Goal: Navigation & Orientation: Find specific page/section

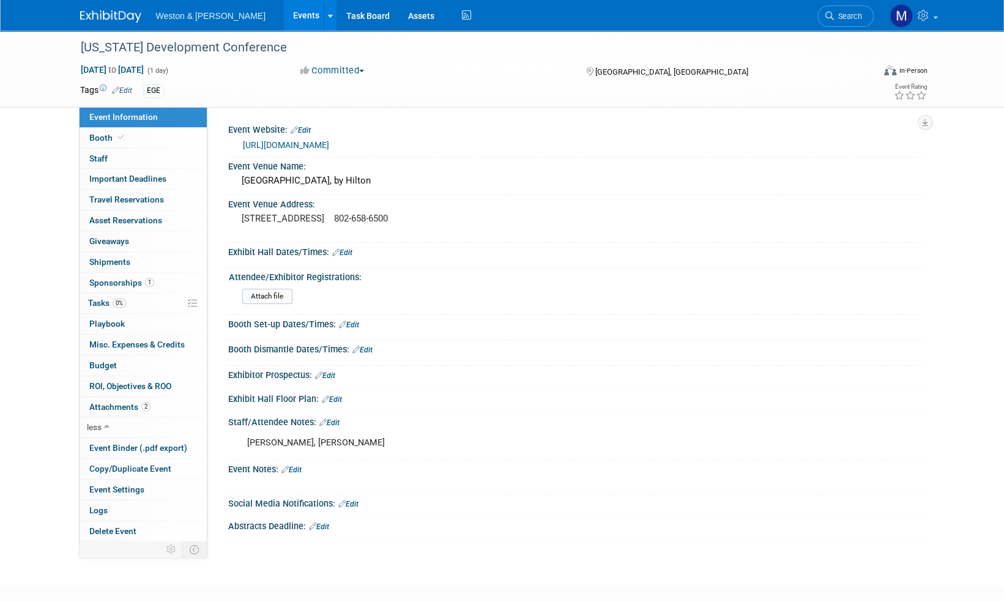
drag, startPoint x: 0, startPoint y: 0, endPoint x: 97, endPoint y: 19, distance: 98.5
click at [97, 19] on img at bounding box center [110, 16] width 61 height 12
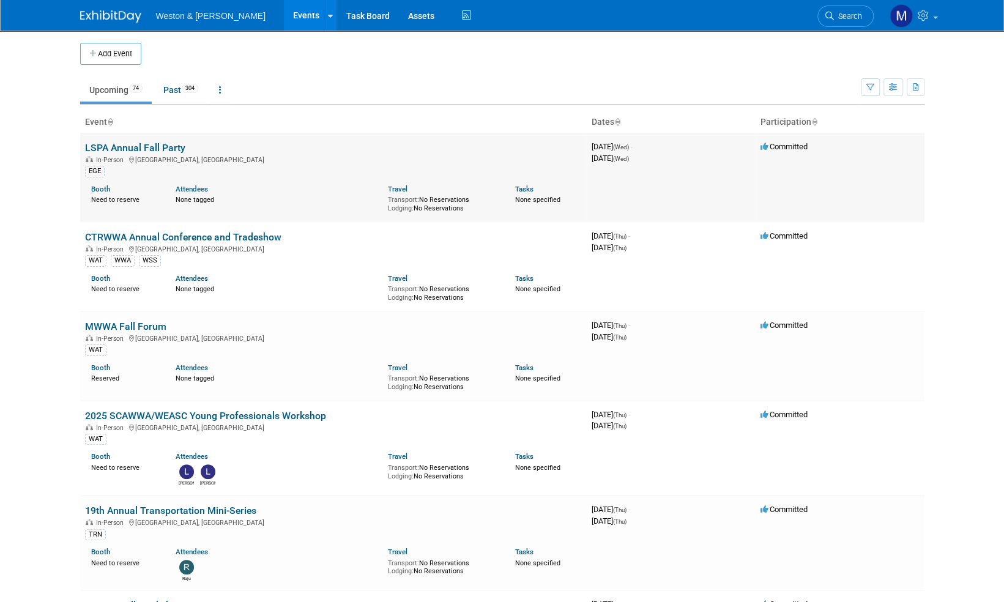
click at [155, 146] on link "LSPA Annual Fall Party" at bounding box center [135, 148] width 100 height 12
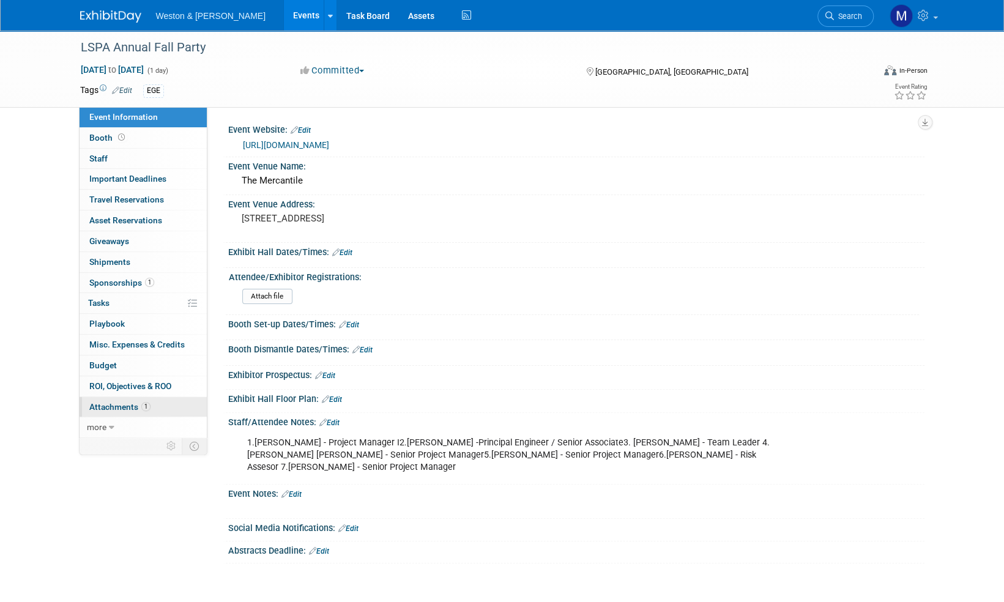
click at [116, 403] on span "Attachments 1" at bounding box center [119, 407] width 61 height 10
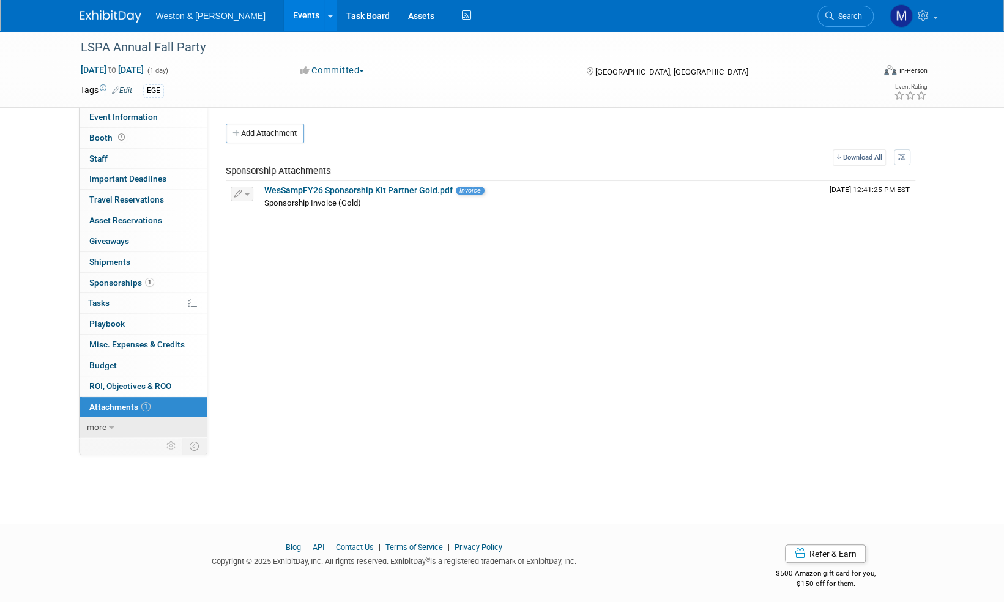
click at [91, 428] on span "more" at bounding box center [97, 427] width 20 height 10
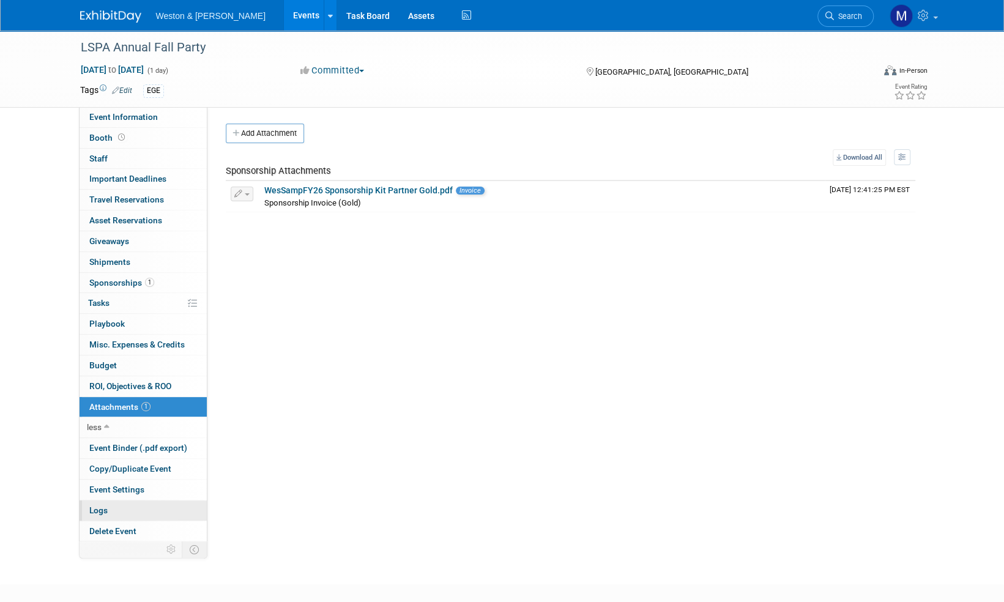
click at [100, 510] on span "Logs" at bounding box center [98, 510] width 18 height 10
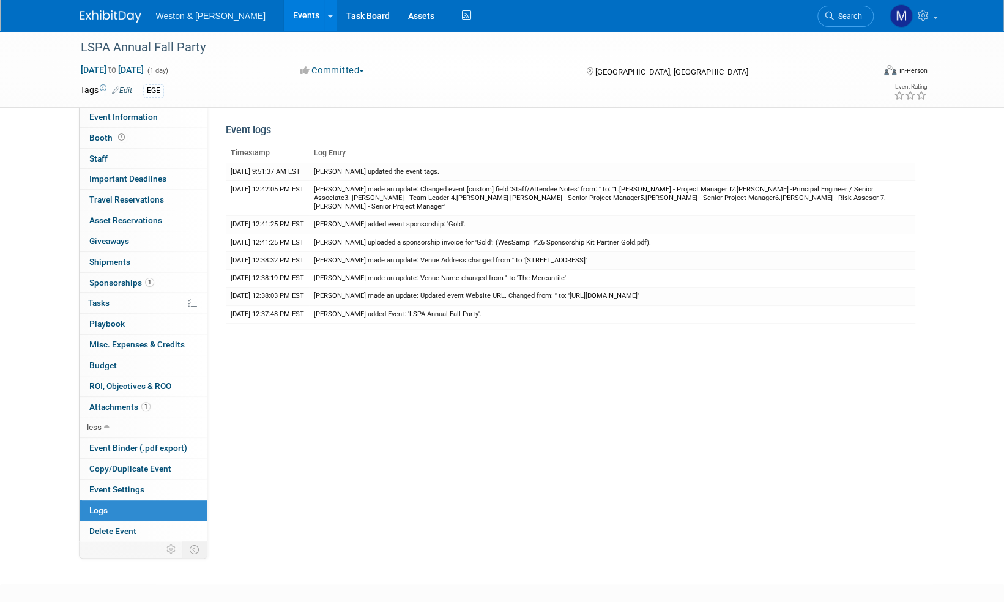
click at [113, 18] on img at bounding box center [110, 16] width 61 height 12
